Goal: Find specific page/section: Find specific page/section

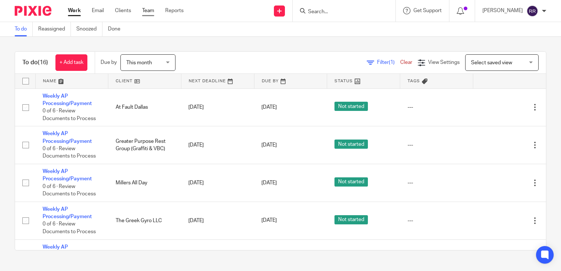
click at [142, 8] on link "Team" at bounding box center [148, 10] width 12 height 7
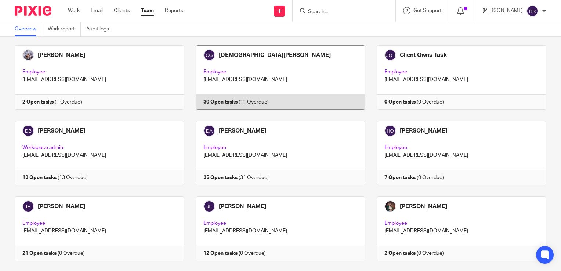
scroll to position [514, 0]
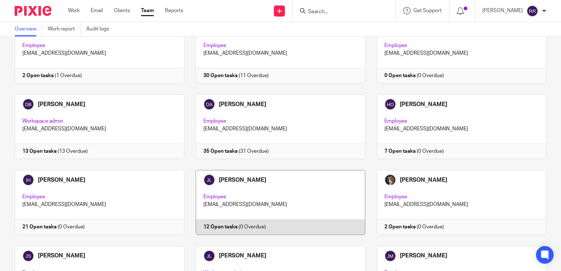
click at [242, 180] on link at bounding box center [274, 202] width 181 height 65
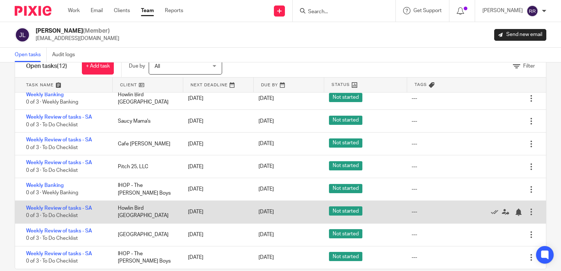
scroll to position [34, 0]
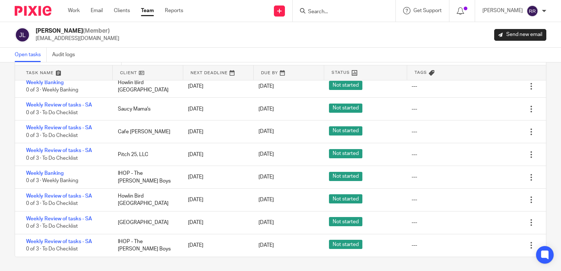
click at [363, 10] on input "Search" at bounding box center [340, 12] width 66 height 7
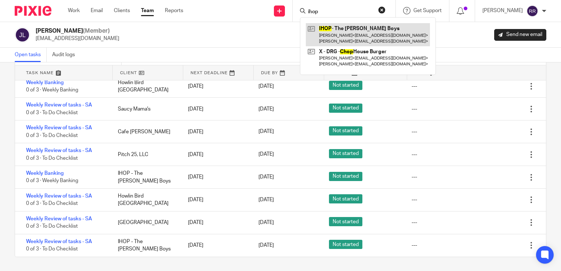
type input "ihop"
click at [355, 30] on link at bounding box center [368, 34] width 124 height 23
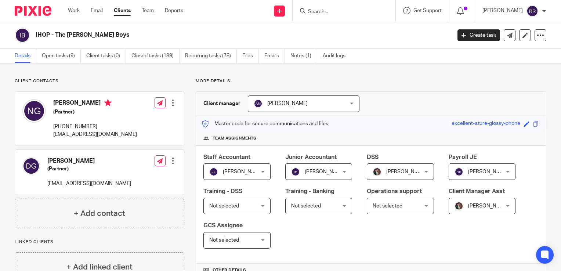
click at [156, 10] on ul "Work Email Clients Team Reports" at bounding box center [131, 10] width 126 height 7
click at [150, 11] on link "Team" at bounding box center [148, 10] width 12 height 7
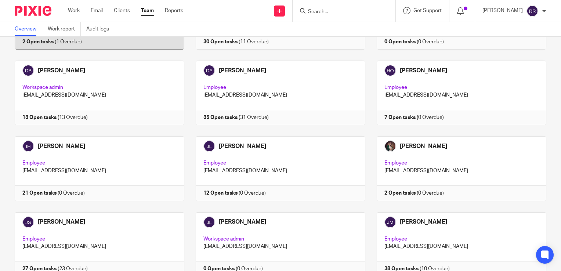
scroll to position [587, 0]
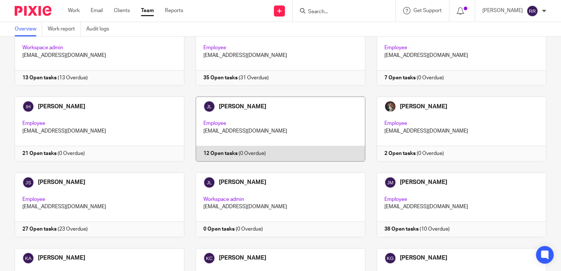
click at [218, 105] on link at bounding box center [274, 129] width 181 height 65
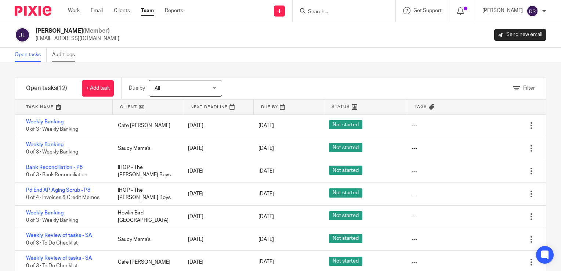
click at [68, 50] on link "Audit logs" at bounding box center [66, 55] width 28 height 14
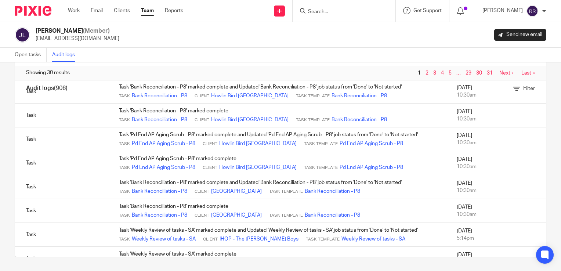
scroll to position [367, 0]
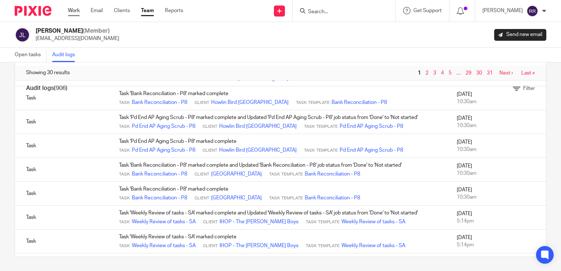
click at [72, 11] on link "Work" at bounding box center [74, 10] width 12 height 7
